Goal: Information Seeking & Learning: Learn about a topic

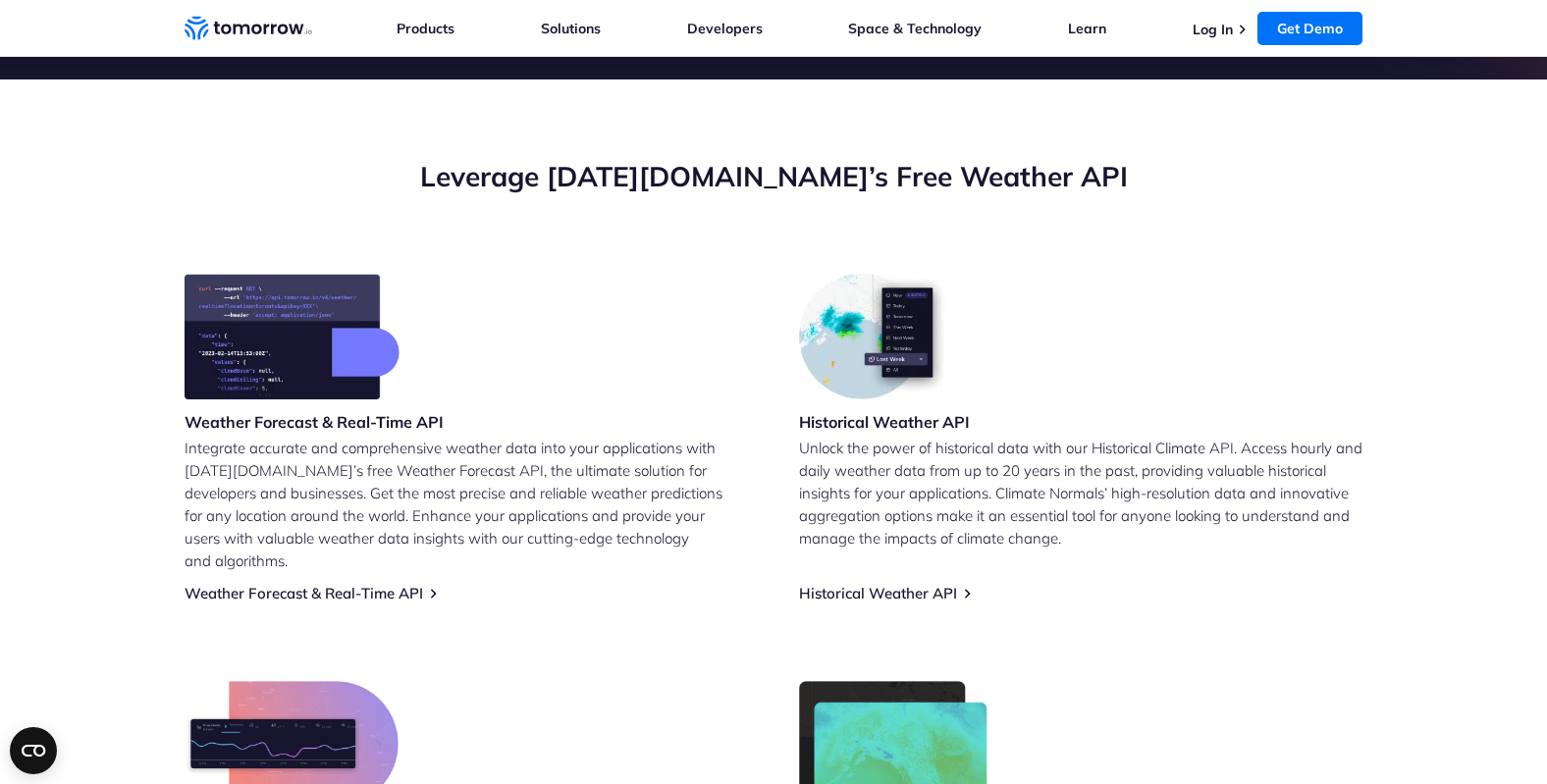
scroll to position [629, 0]
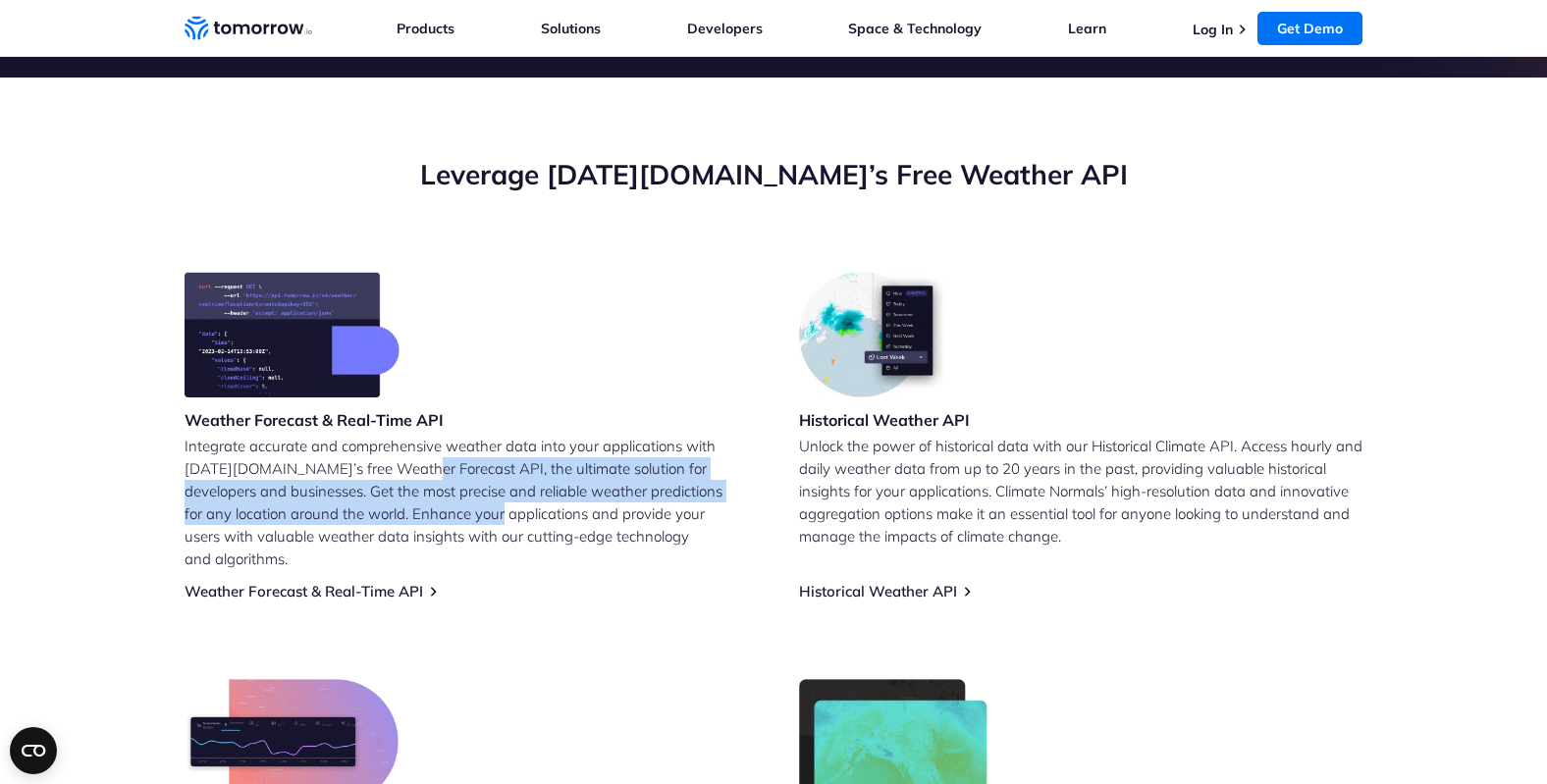
drag, startPoint x: 452, startPoint y: 521, endPoint x: 409, endPoint y: 462, distance: 73.0
click at [409, 462] on p "Integrate accurate and comprehensive weather data into your applications with […" at bounding box center [467, 502] width 564 height 136
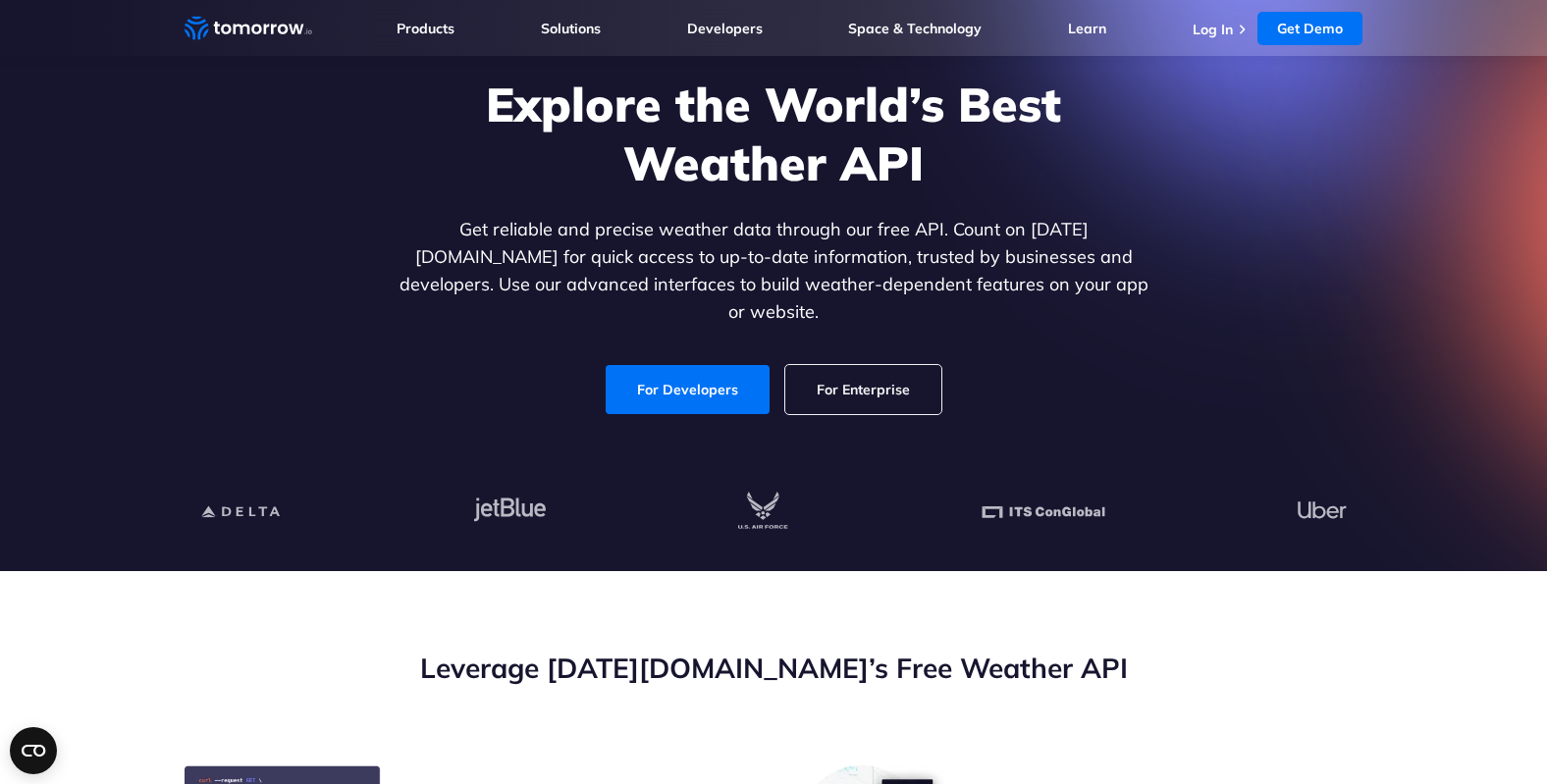
scroll to position [135, 0]
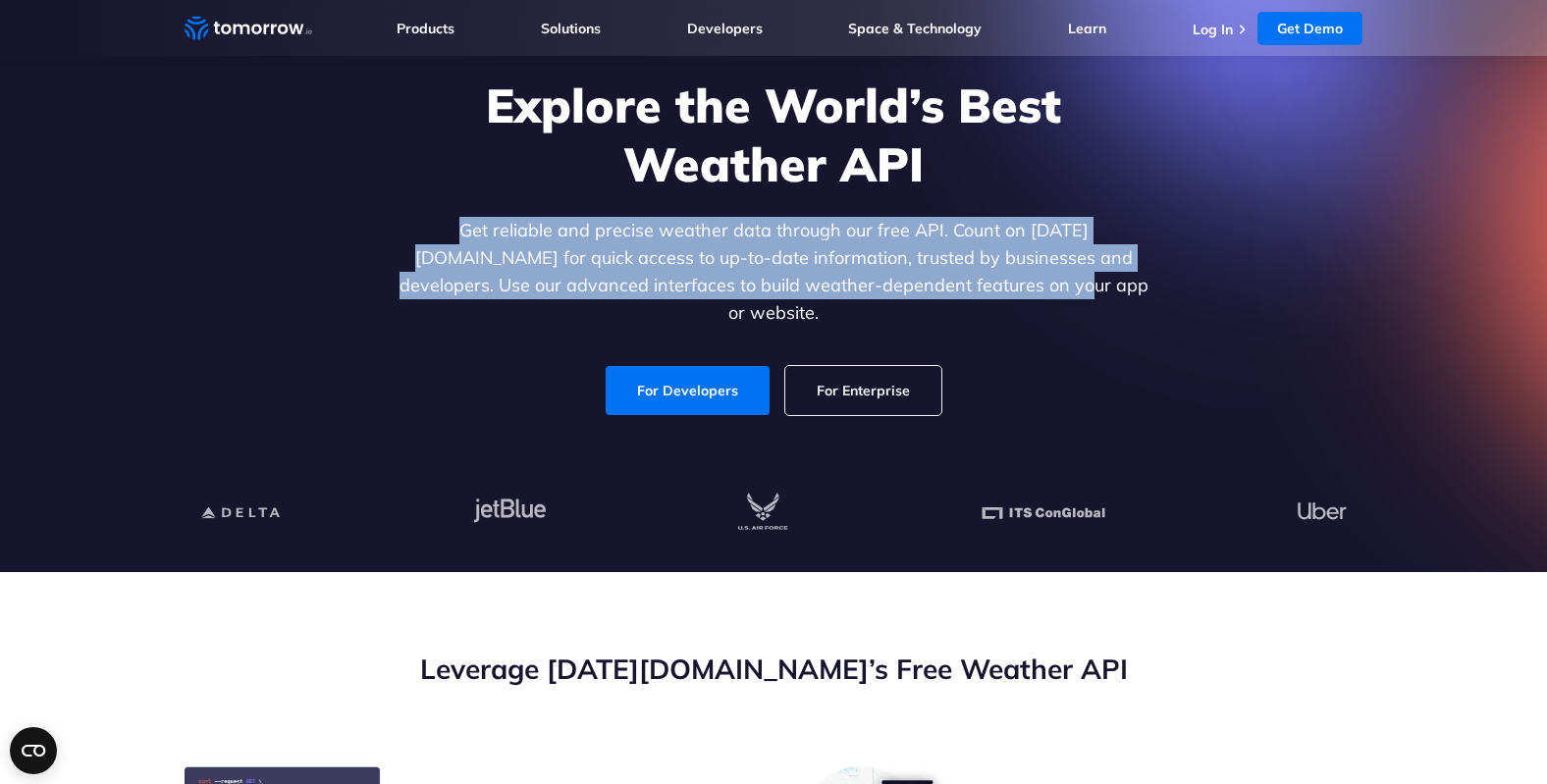
drag, startPoint x: 402, startPoint y: 235, endPoint x: 987, endPoint y: 285, distance: 587.1
click at [987, 285] on p "Get reliable and precise weather data through our free API. Count on [DATE][DOM…" at bounding box center [774, 272] width 758 height 110
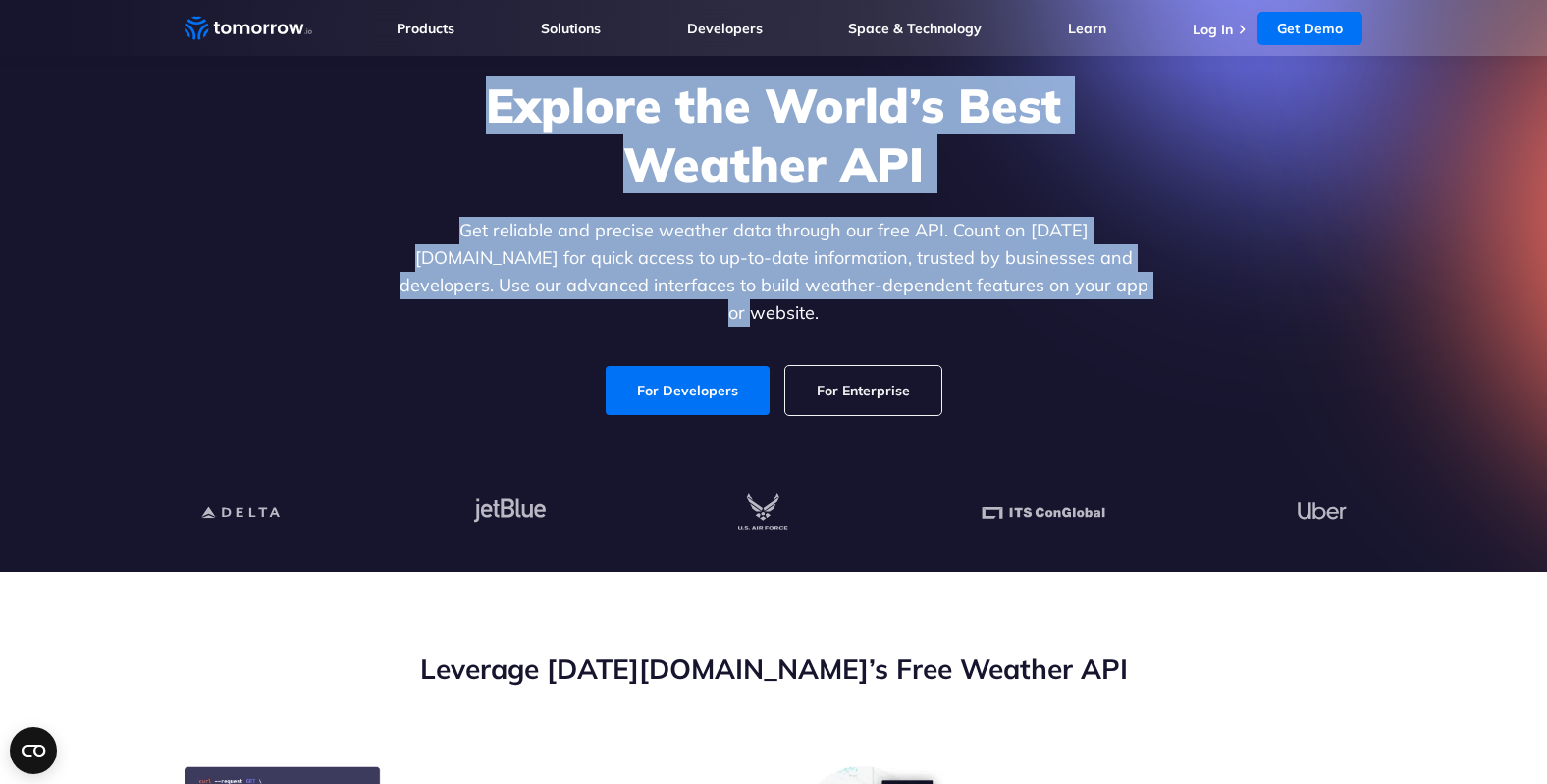
drag, startPoint x: 1065, startPoint y: 290, endPoint x: 493, endPoint y: 111, distance: 599.4
click at [493, 111] on div "Explore the World’s Best Weather API Get reliable and precise weather data thro…" at bounding box center [774, 246] width 758 height 340
click at [493, 111] on h1 "Explore the World’s Best Weather API" at bounding box center [774, 135] width 758 height 118
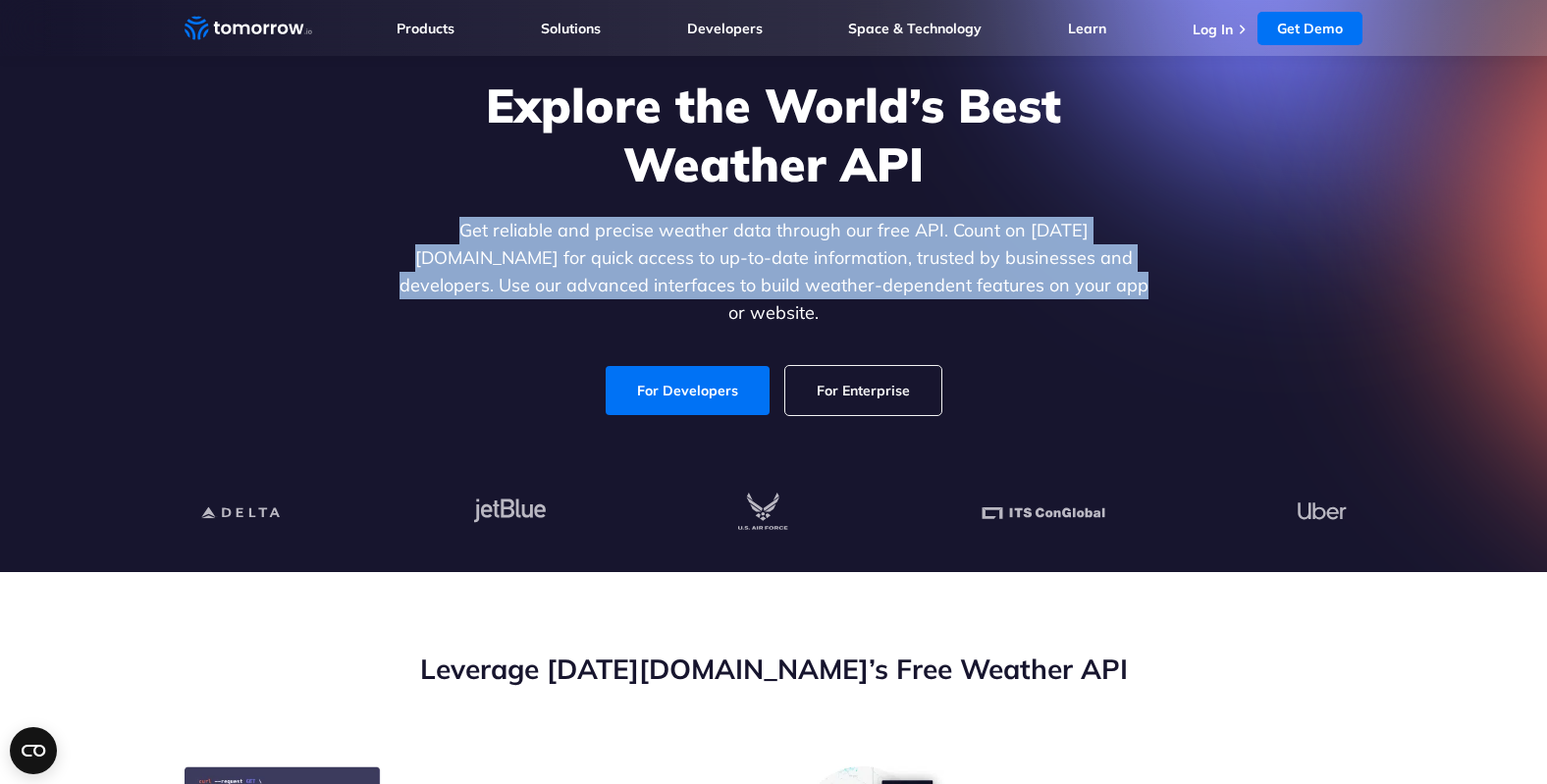
drag, startPoint x: 410, startPoint y: 245, endPoint x: 1033, endPoint y: 294, distance: 624.9
click at [1039, 291] on p "Get reliable and precise weather data through our free API. Count on [DATE][DOM…" at bounding box center [774, 272] width 758 height 110
click at [1033, 294] on p "Get reliable and precise weather data through our free API. Count on [DATE][DOM…" at bounding box center [774, 272] width 758 height 110
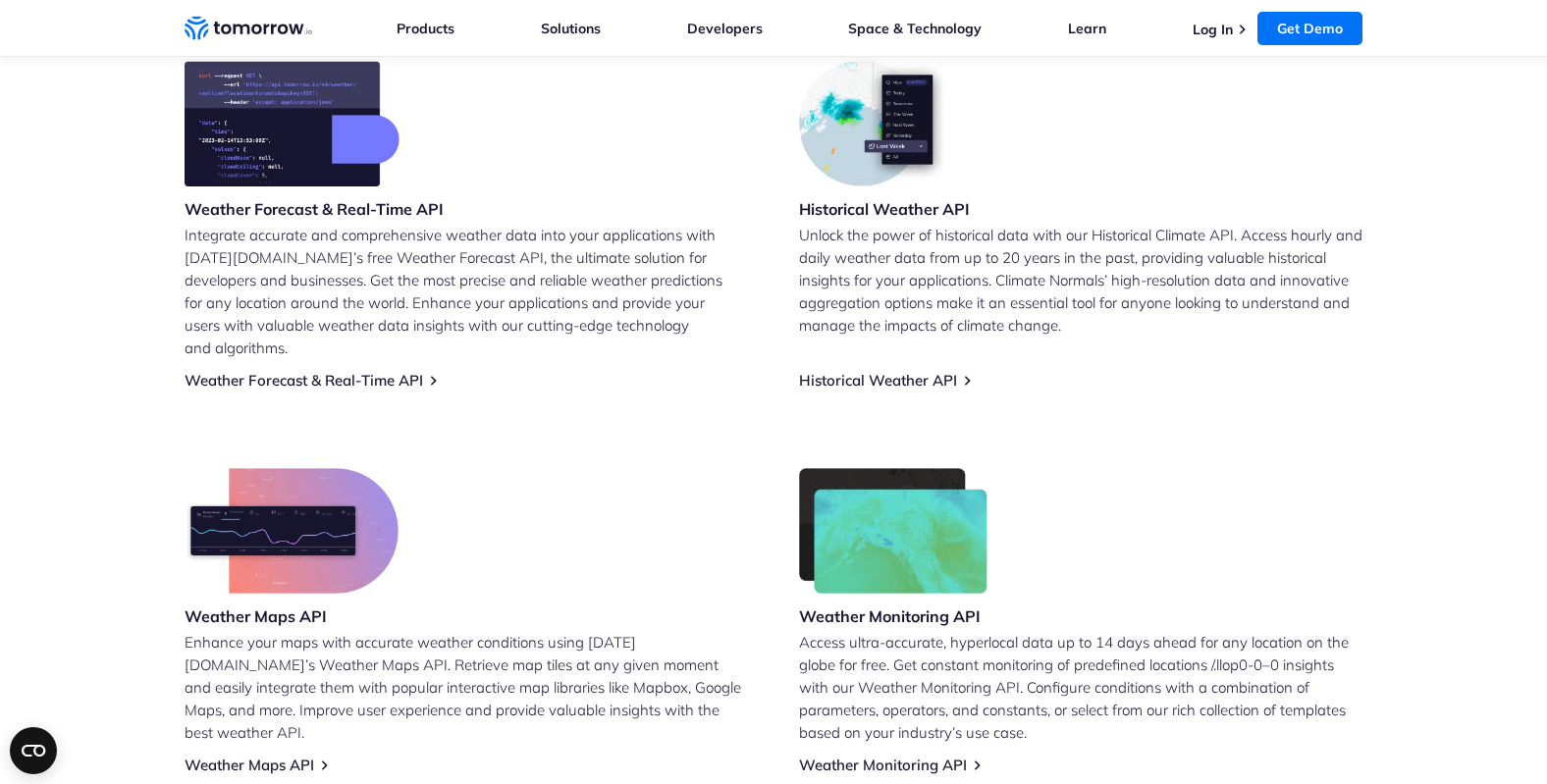
scroll to position [837, 0]
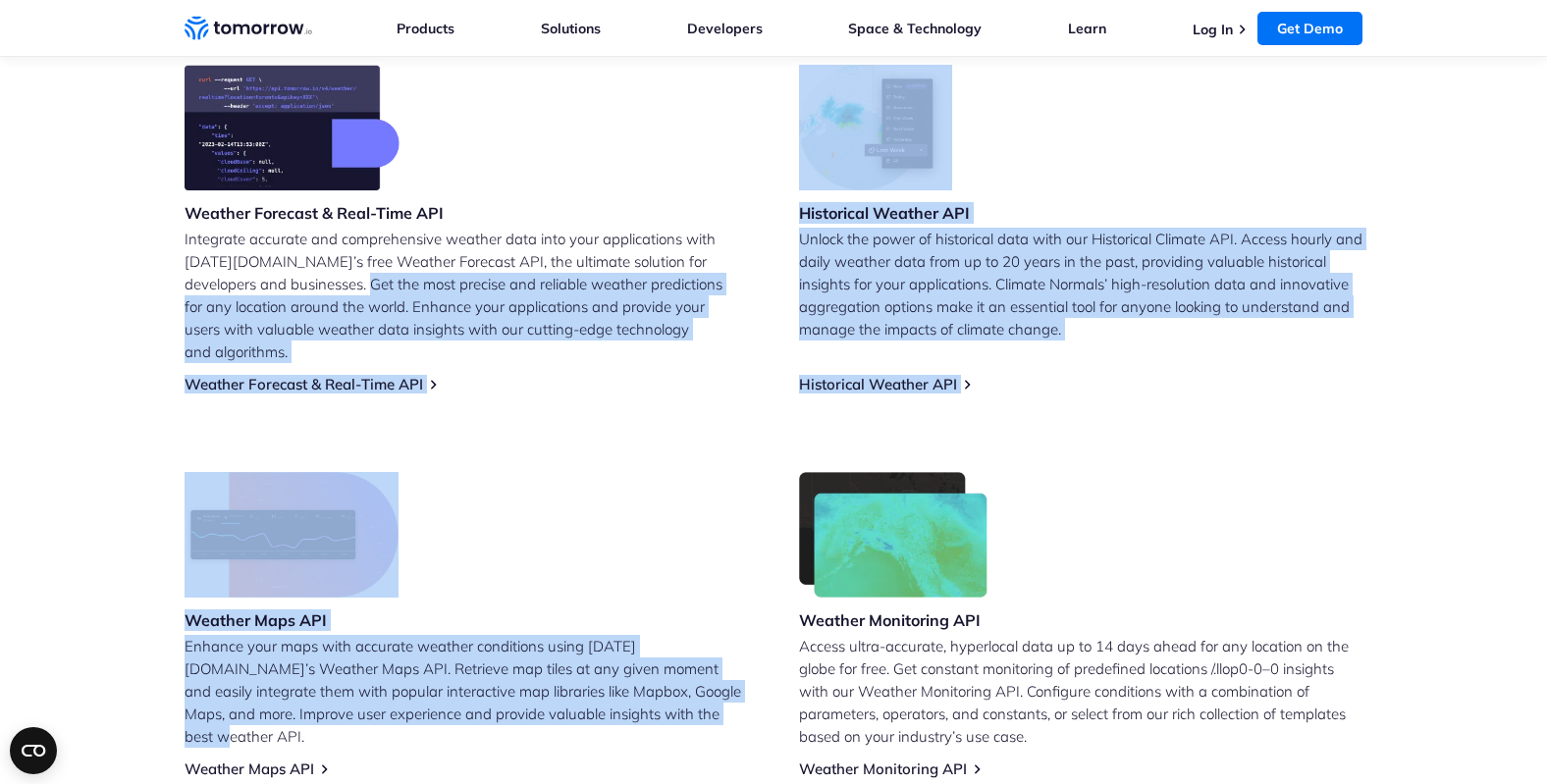
drag, startPoint x: 324, startPoint y: 329, endPoint x: 625, endPoint y: 700, distance: 477.7
click at [625, 700] on div "Weather Forecast & Real-Time API Integrate accurate and comprehensive weather d…" at bounding box center [774, 421] width 1177 height 713
click at [625, 700] on p "Enhance your maps with accurate weather conditions using [DATE][DOMAIN_NAME]’s …" at bounding box center [467, 690] width 564 height 113
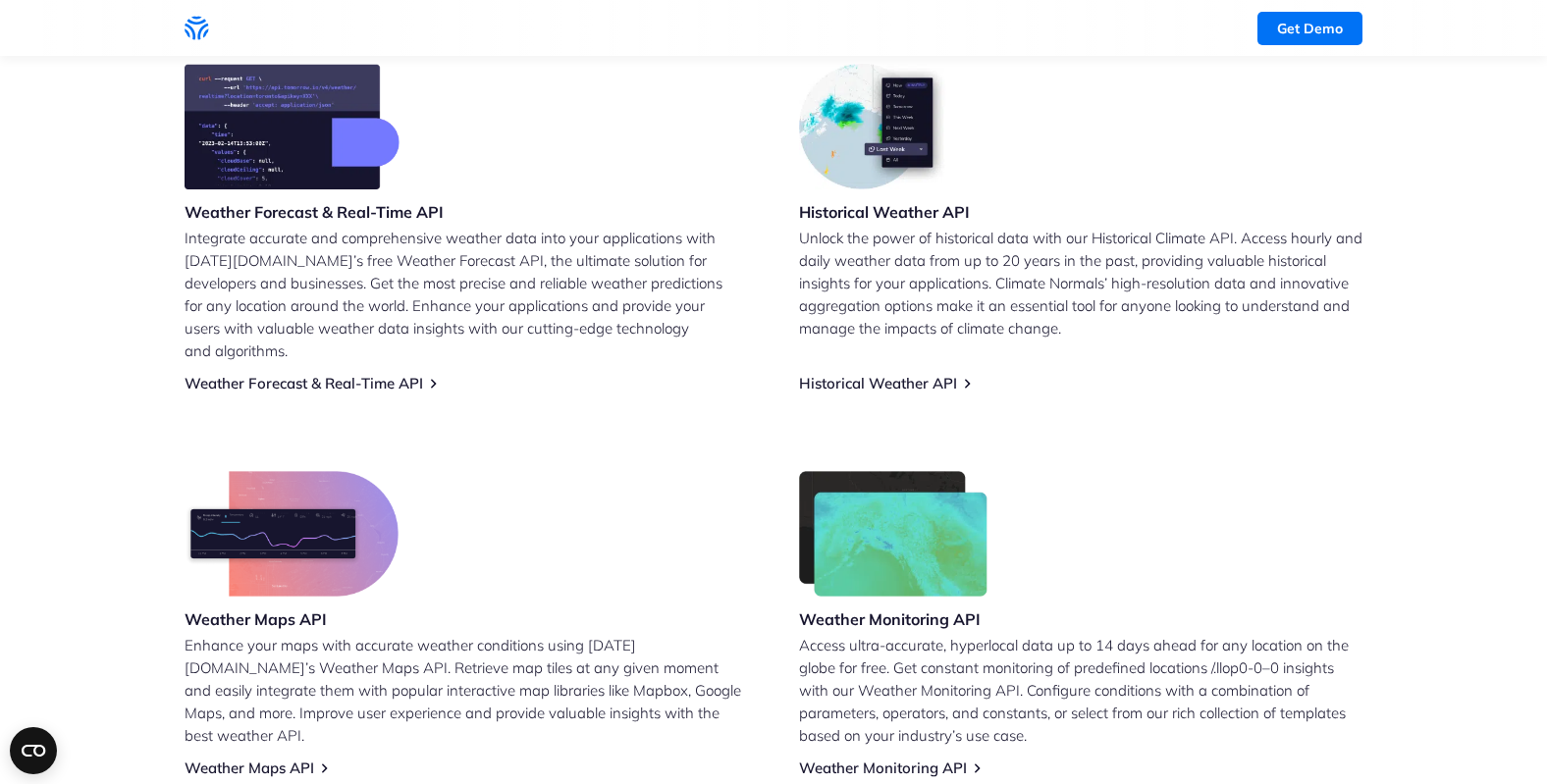
scroll to position [0, 0]
